Goal: Task Accomplishment & Management: Complete application form

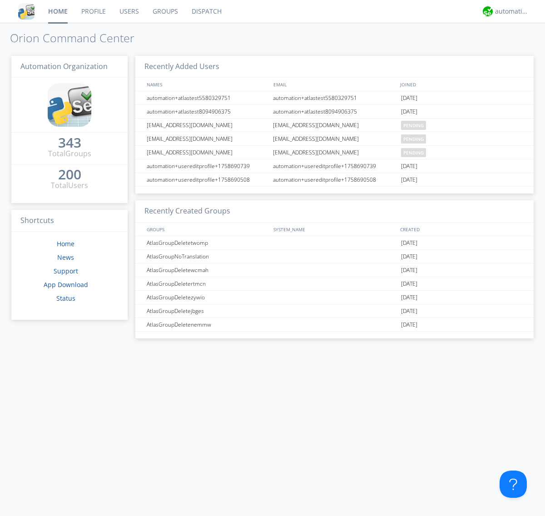
click at [128, 11] on link "Users" at bounding box center [129, 11] width 33 height 23
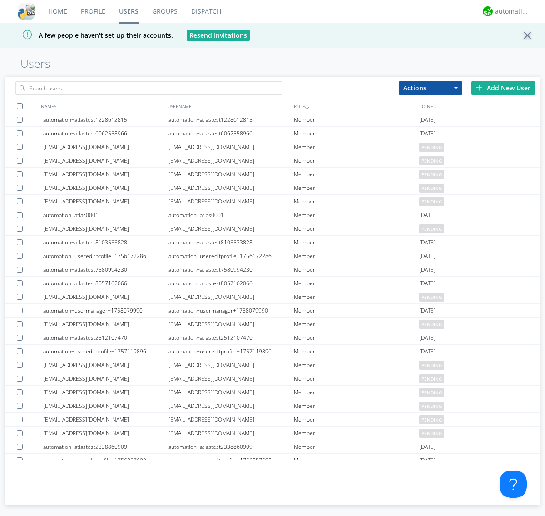
click at [503, 88] on div "Add New User" at bounding box center [503, 88] width 64 height 14
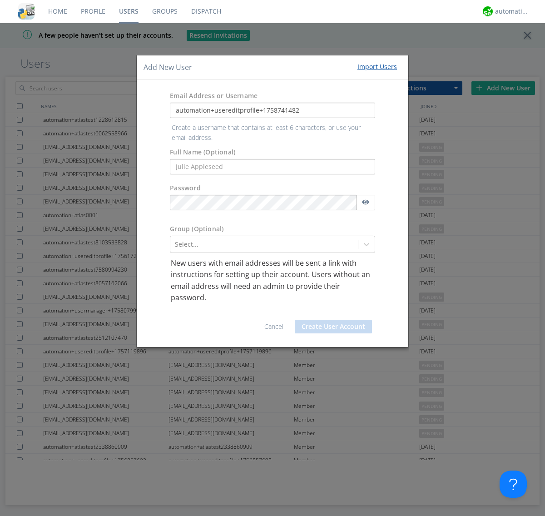
type input "automation+usereditprofile+1758741482"
click at [333, 320] on button "Create User Account" at bounding box center [333, 327] width 77 height 14
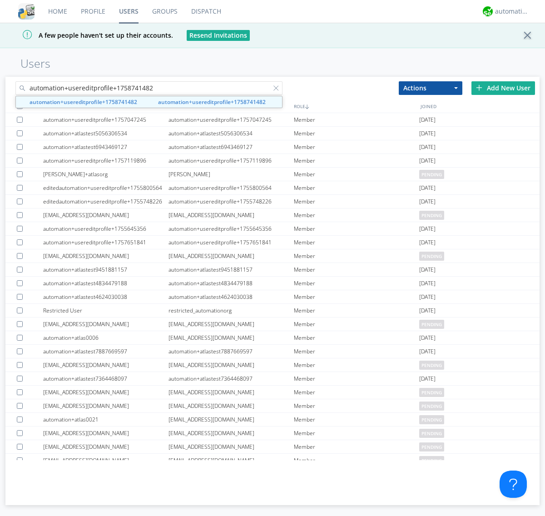
type input "automation+usereditprofile+1758741482"
